Goal: Find specific page/section: Find specific page/section

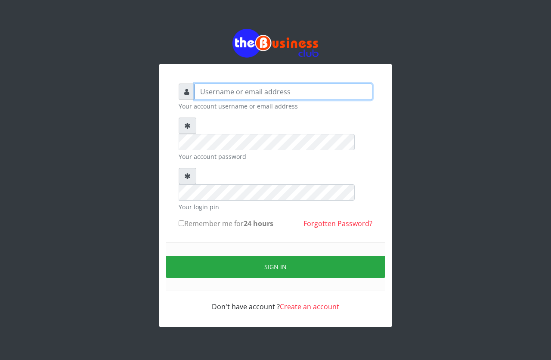
type input "[EMAIL_ADDRESS][DOMAIN_NAME]"
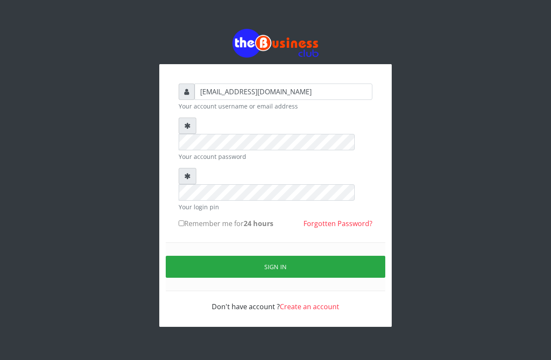
click at [181, 220] on input "Remember me for 24 hours" at bounding box center [182, 223] width 6 height 6
checkbox input "true"
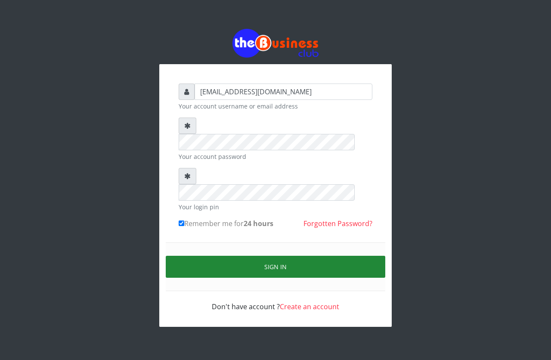
click at [205, 256] on button "Sign in" at bounding box center [275, 267] width 219 height 22
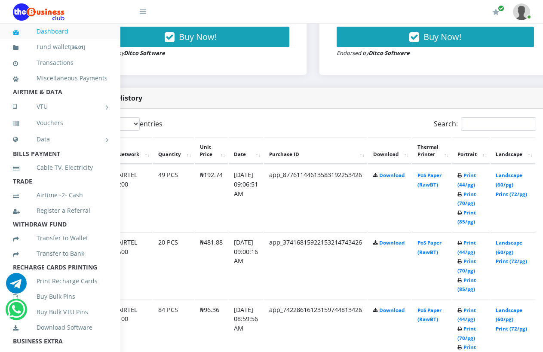
scroll to position [379, 62]
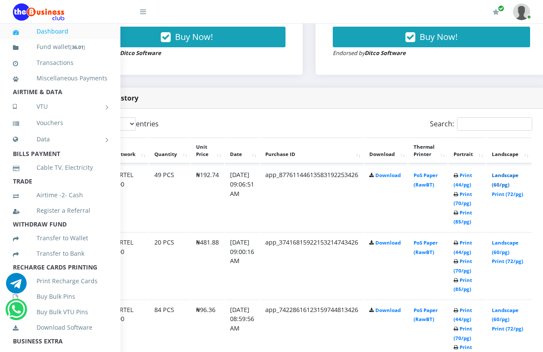
click at [519, 172] on link "Landscape (60/pg)" at bounding box center [505, 180] width 27 height 16
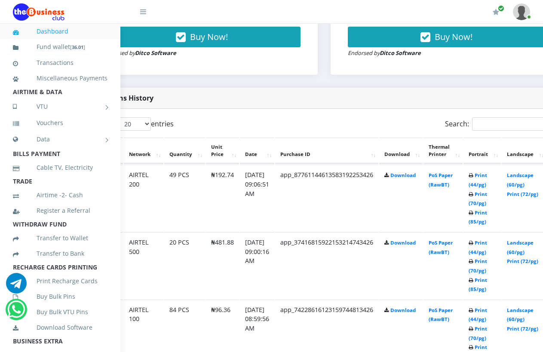
scroll to position [379, 45]
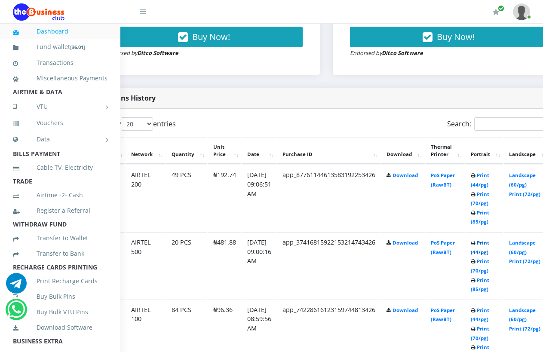
click at [490, 245] on link "Print (44/pg)" at bounding box center [480, 248] width 19 height 16
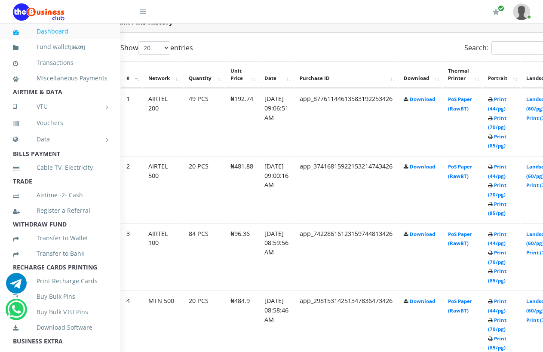
scroll to position [465, 28]
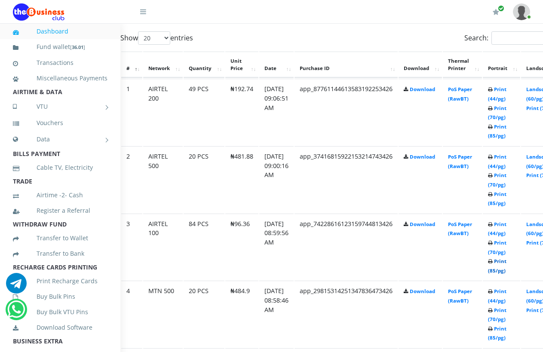
click at [507, 264] on link "Print (85/pg)" at bounding box center [497, 266] width 19 height 16
click at [506, 293] on link "Print (44/pg)" at bounding box center [497, 297] width 19 height 16
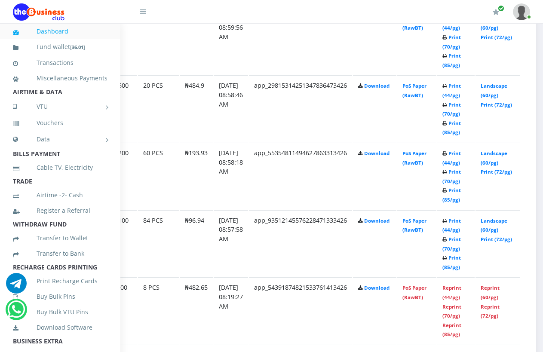
scroll to position [670, 93]
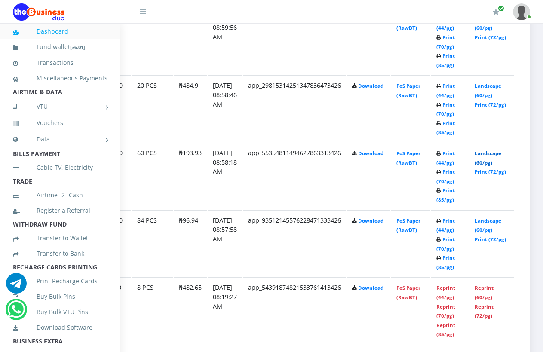
click at [480, 150] on link "Landscape (60/pg)" at bounding box center [488, 158] width 27 height 16
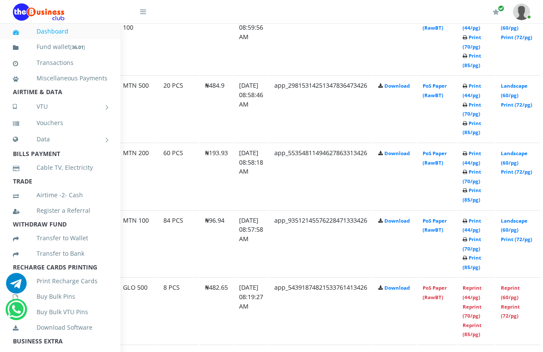
scroll to position [670, 42]
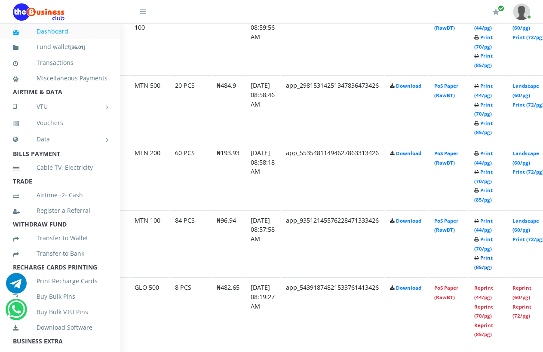
click at [493, 258] on link "Print (85/pg)" at bounding box center [484, 263] width 19 height 16
